Goal: Navigation & Orientation: Find specific page/section

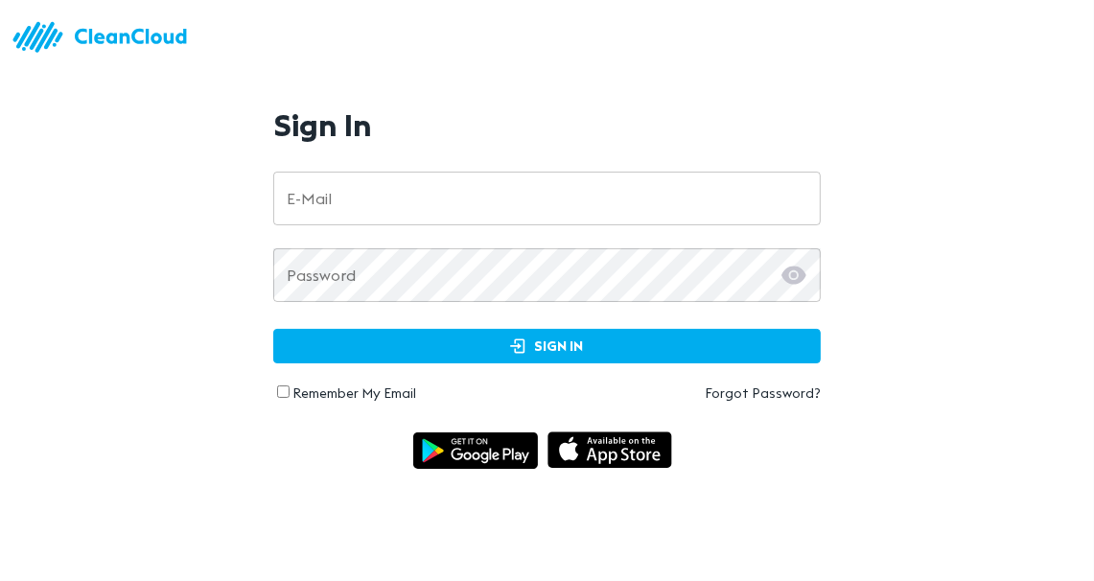
click at [414, 185] on input "email" at bounding box center [546, 199] width 547 height 54
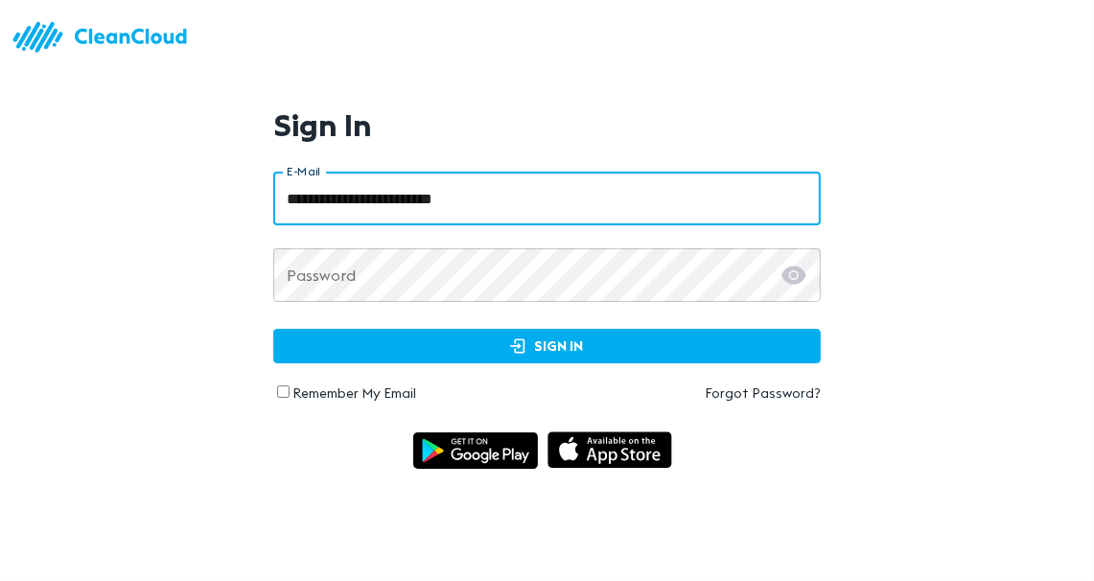
type input "**********"
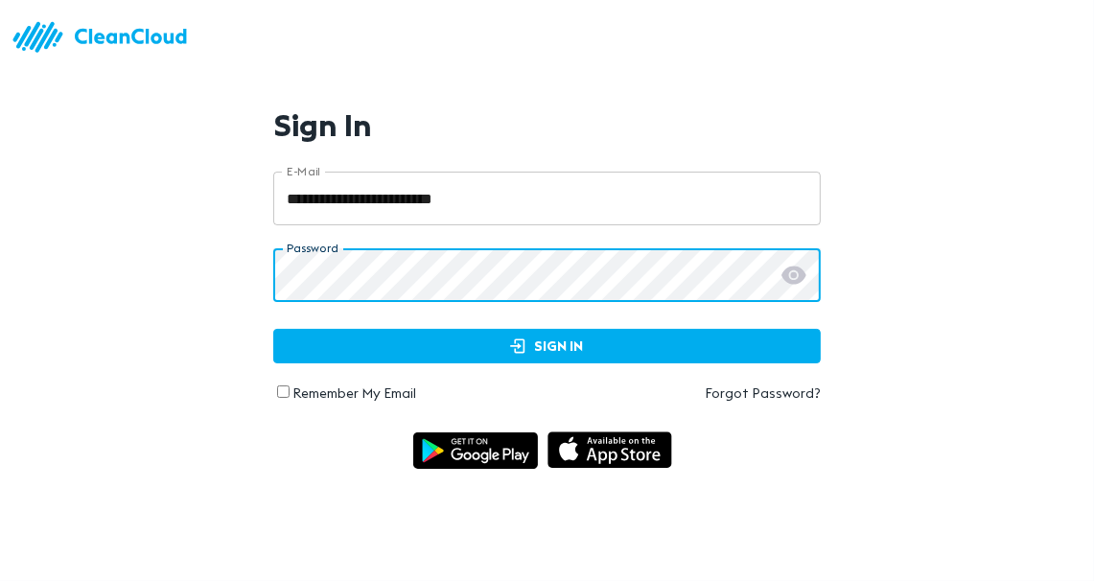
click button "Sign In" at bounding box center [546, 346] width 547 height 35
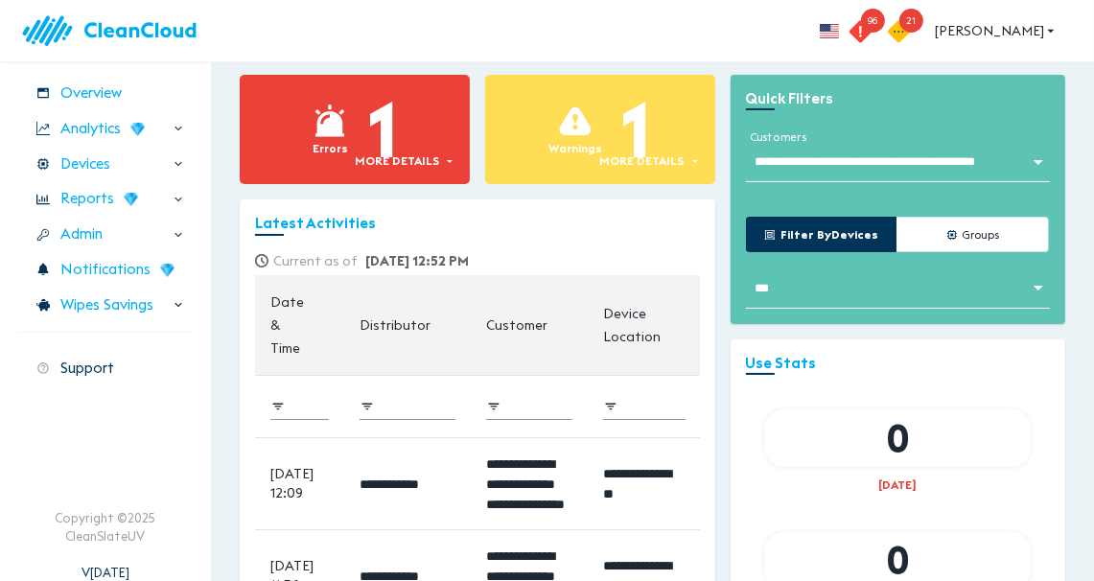
scroll to position [90, 0]
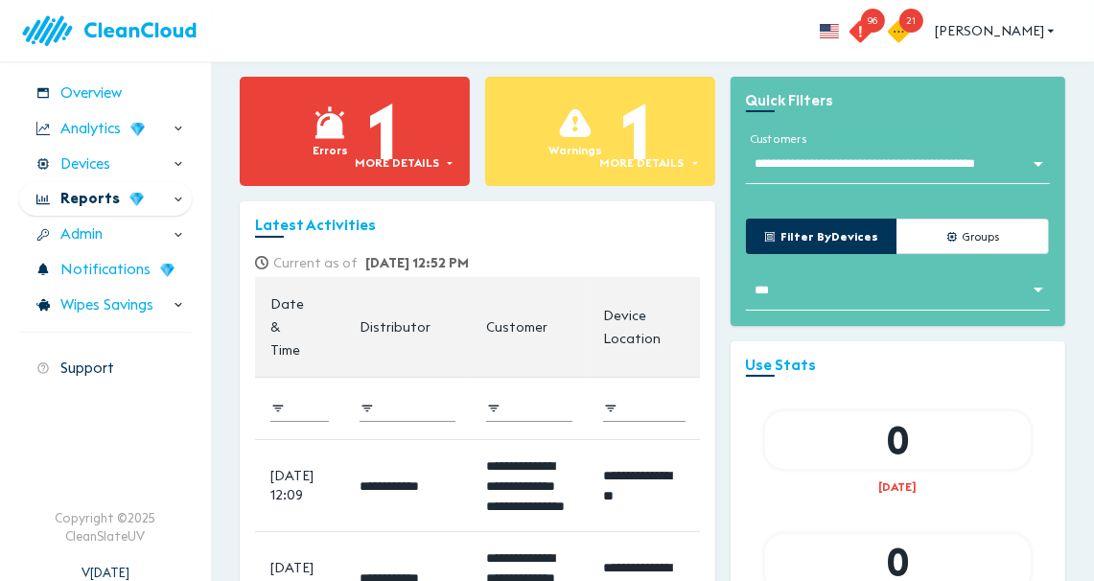
click at [177, 199] on icon at bounding box center [178, 199] width 13 height 13
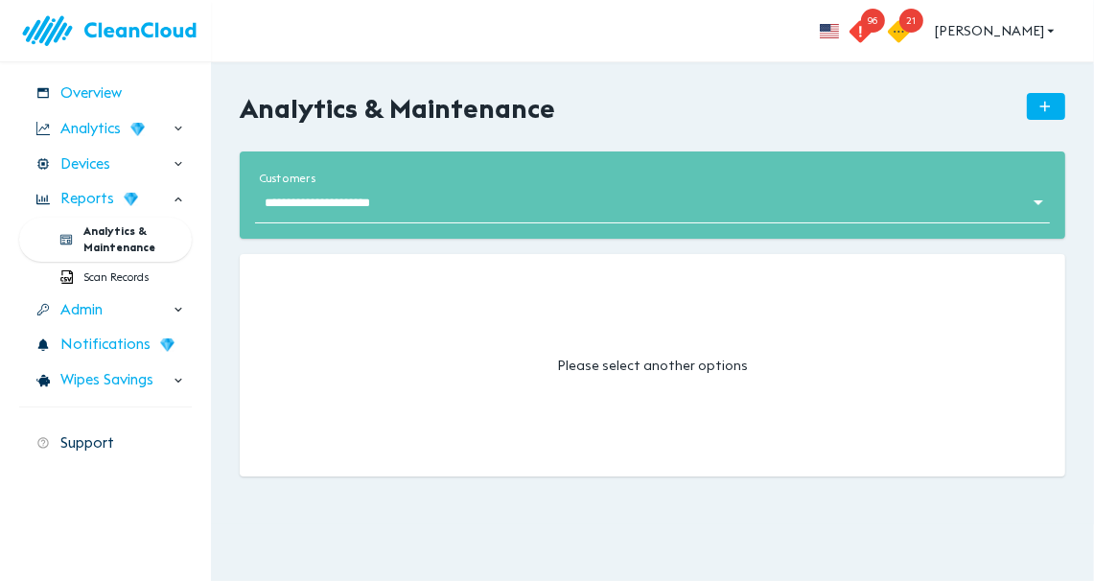
click at [115, 240] on span "Analytics & Maintenance" at bounding box center [128, 239] width 91 height 33
click at [178, 163] on icon at bounding box center [178, 163] width 13 height 13
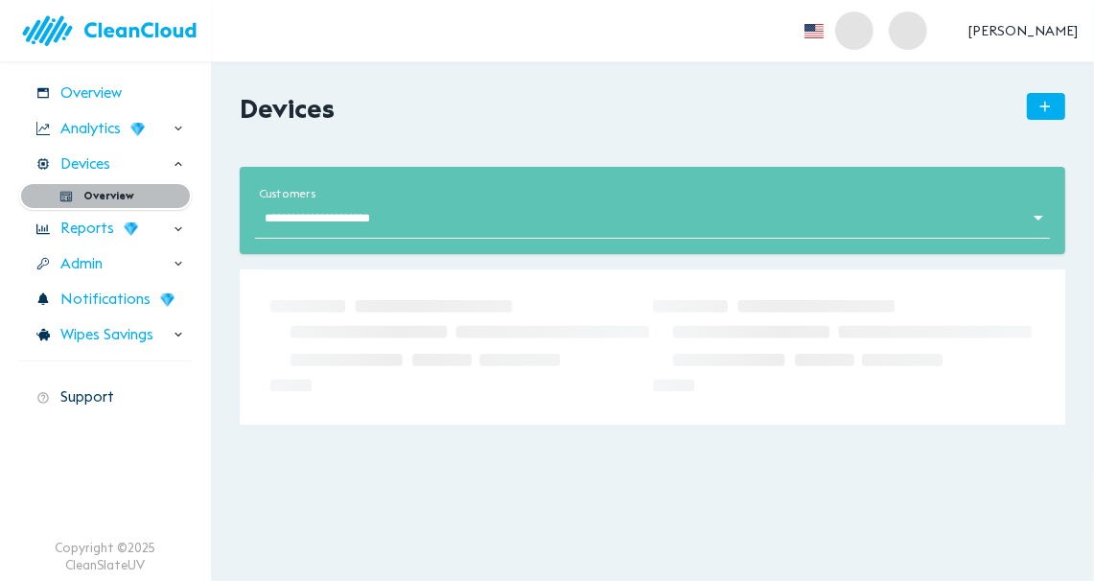
click at [110, 192] on span "Overview" at bounding box center [108, 196] width 51 height 16
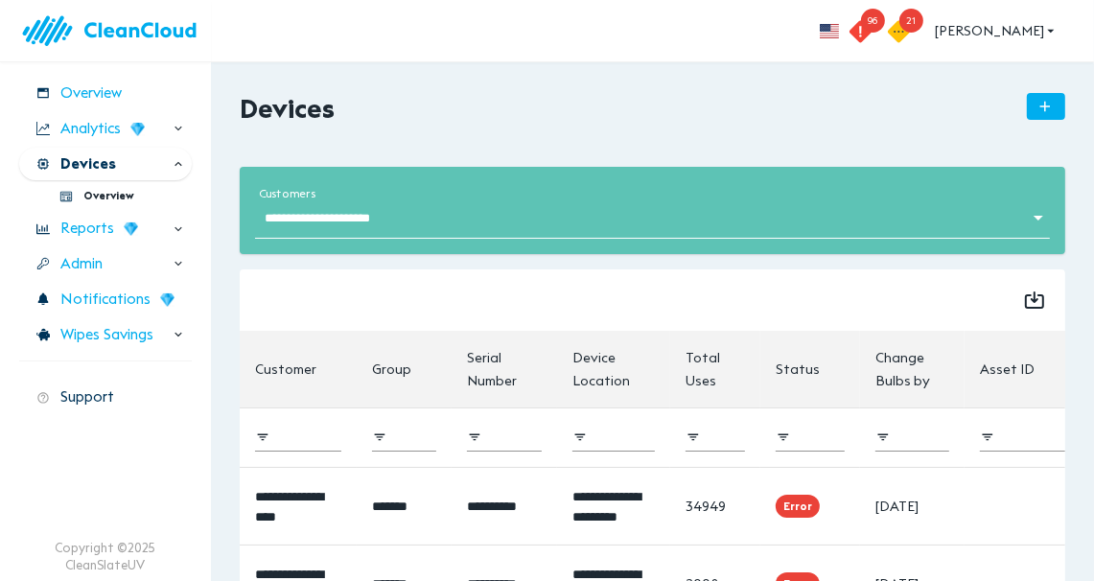
click at [124, 162] on div "Devices" at bounding box center [105, 165] width 173 height 34
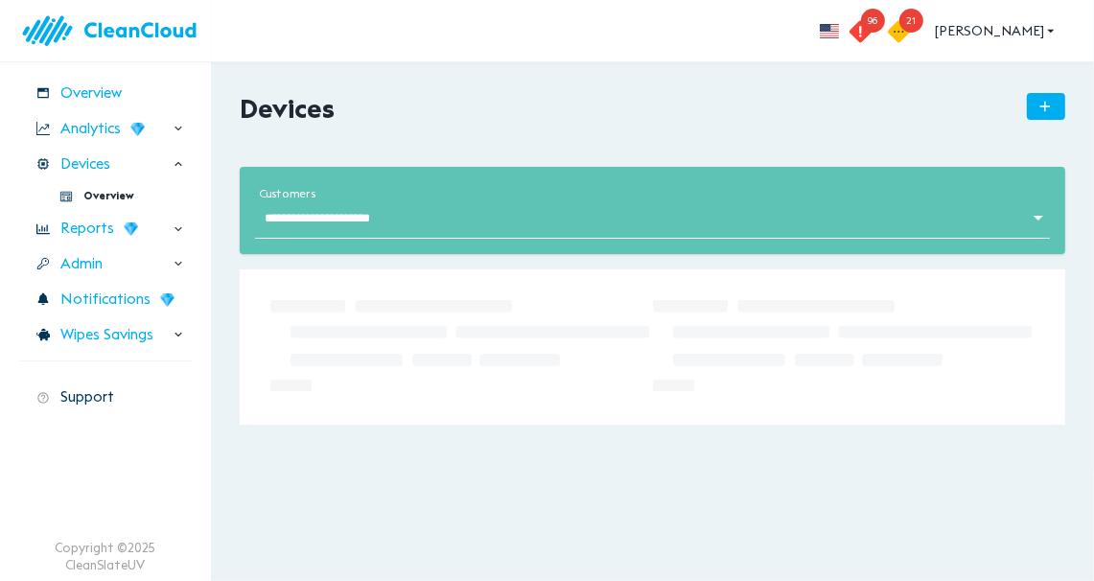
click at [113, 32] on img at bounding box center [115, 31] width 192 height 55
